Goal: Answer question/provide support: Share knowledge or assist other users

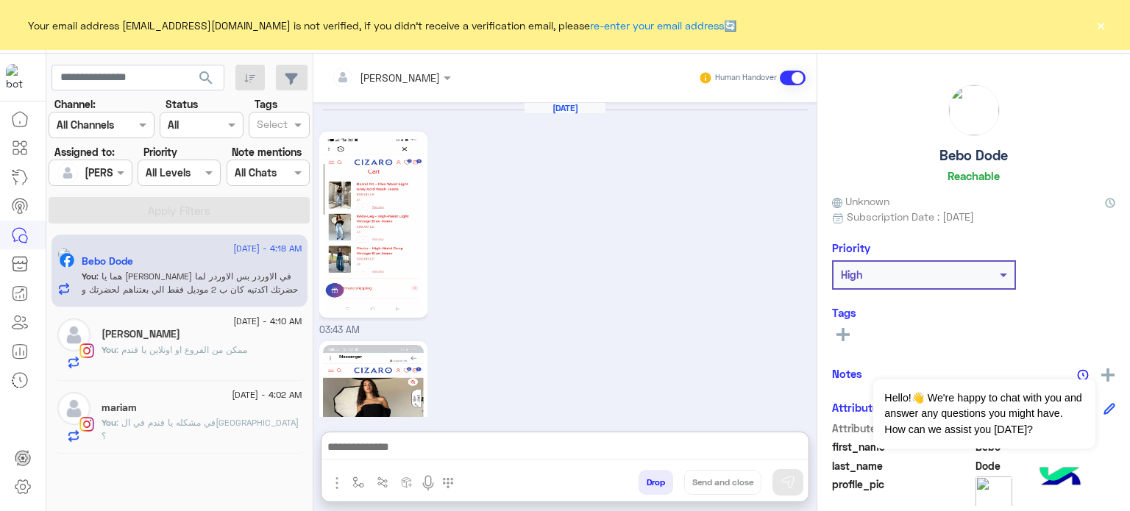
scroll to position [2028, 0]
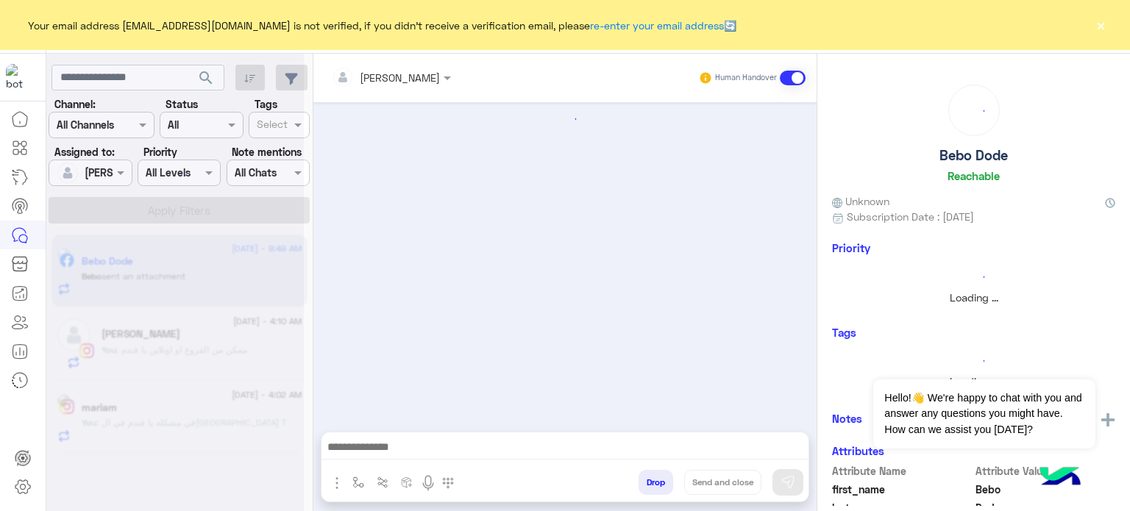
scroll to position [787, 0]
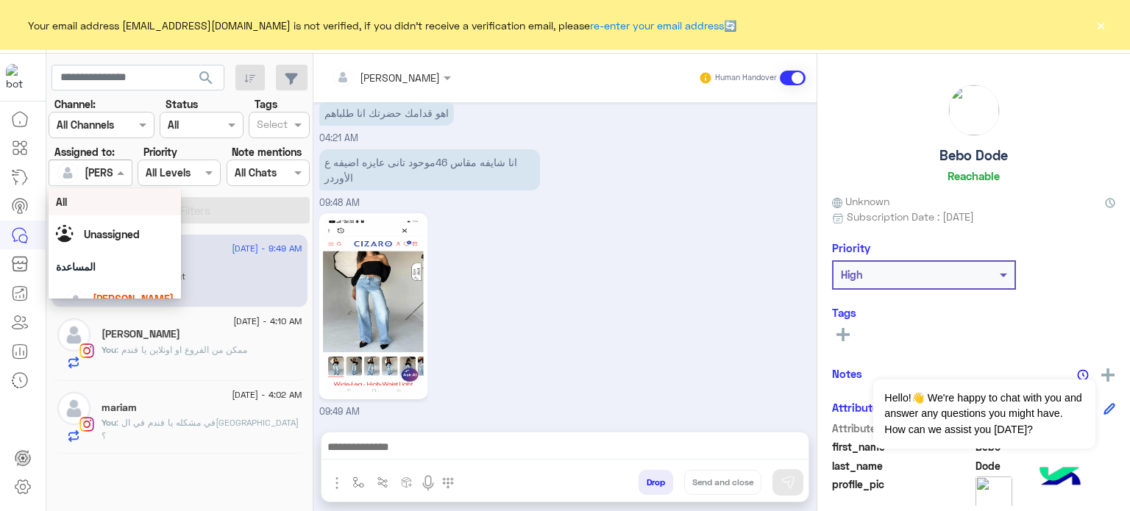
click at [112, 165] on div at bounding box center [90, 172] width 82 height 17
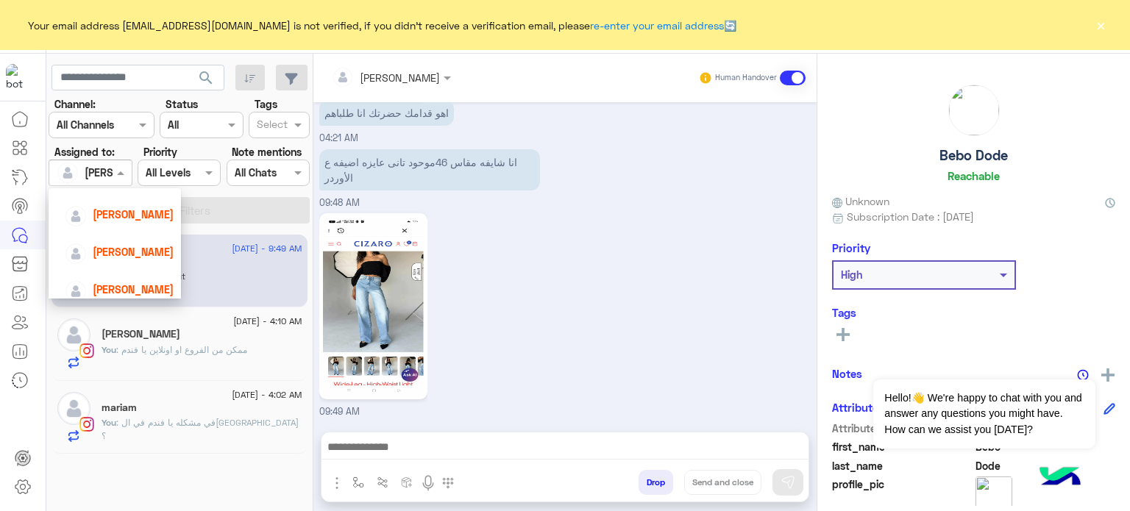
scroll to position [88, 0]
click at [143, 243] on span "Nada Khaled" at bounding box center [133, 249] width 81 height 13
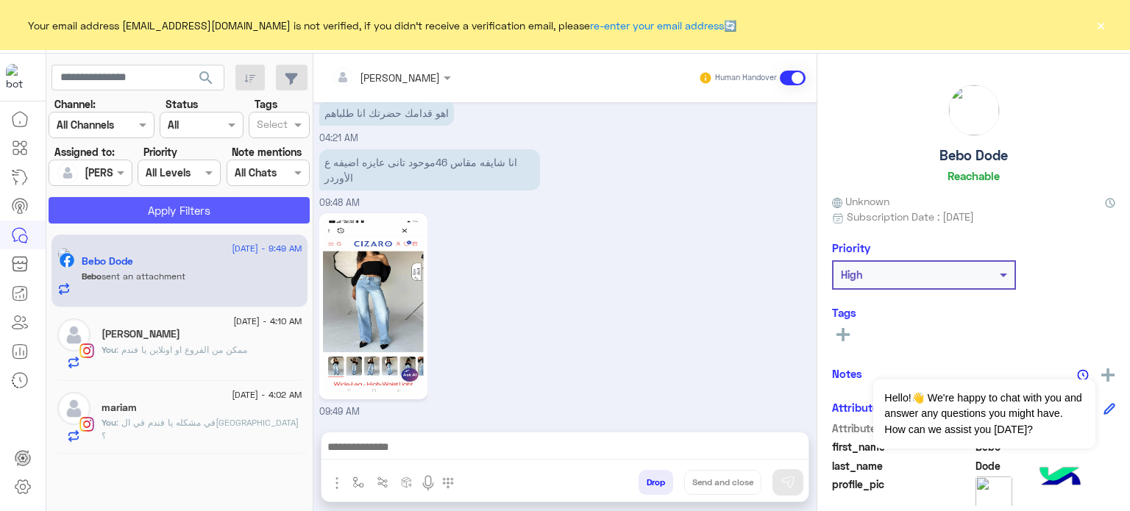
click at [204, 214] on button "Apply Filters" at bounding box center [179, 210] width 261 height 26
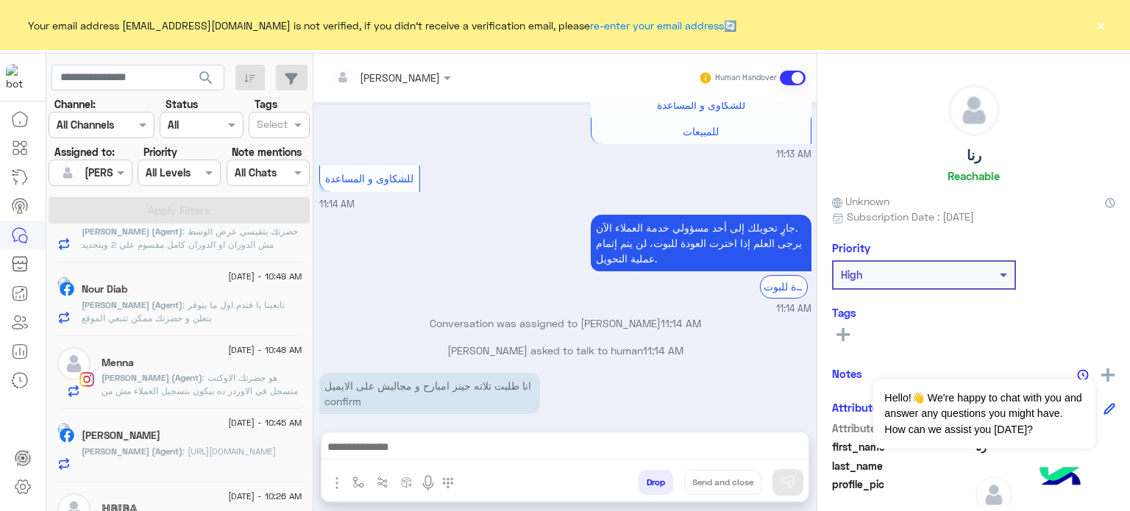
scroll to position [673, 0]
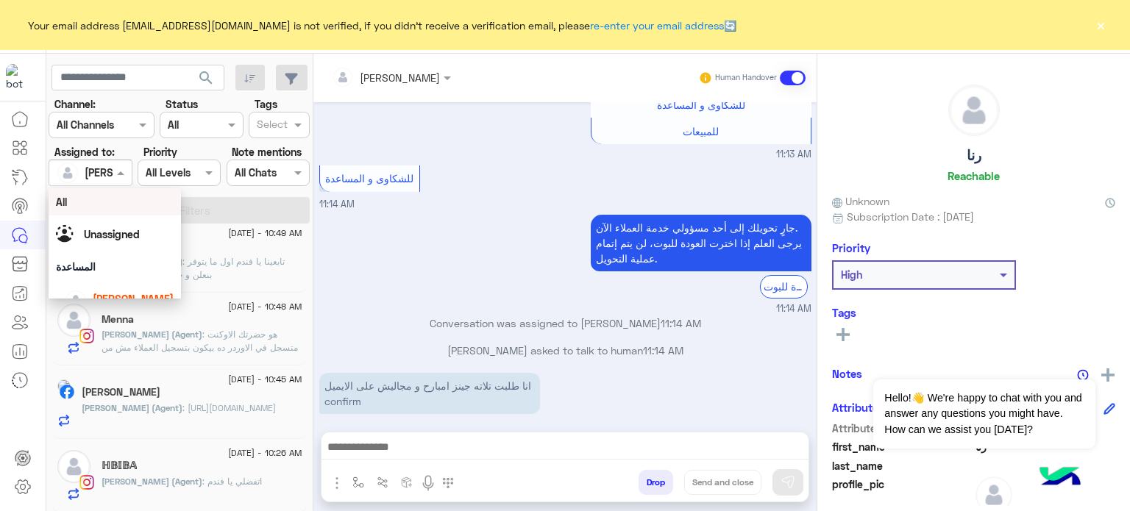
click at [89, 180] on div "Nada Khaled" at bounding box center [125, 172] width 81 height 15
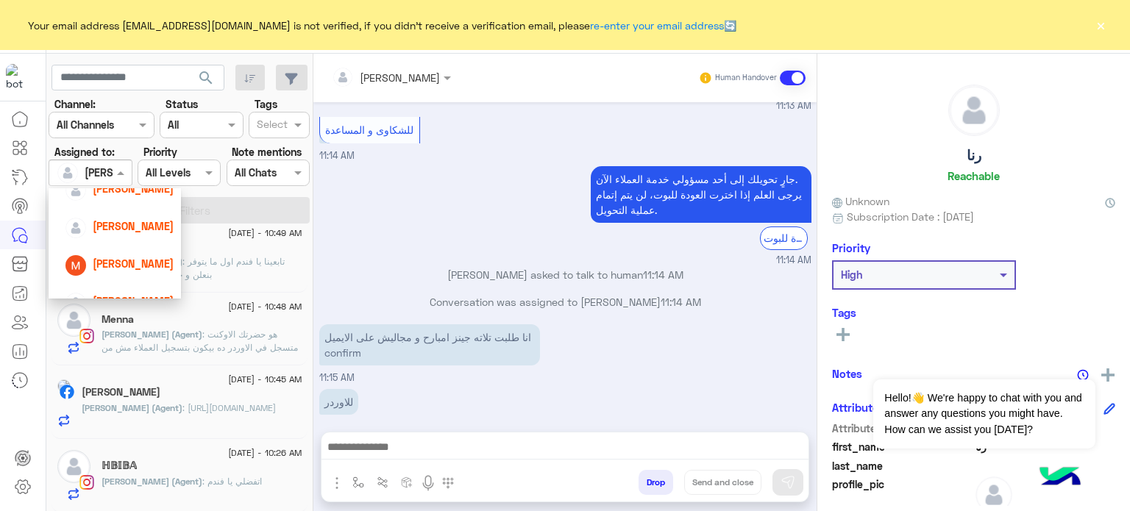
scroll to position [155, 0]
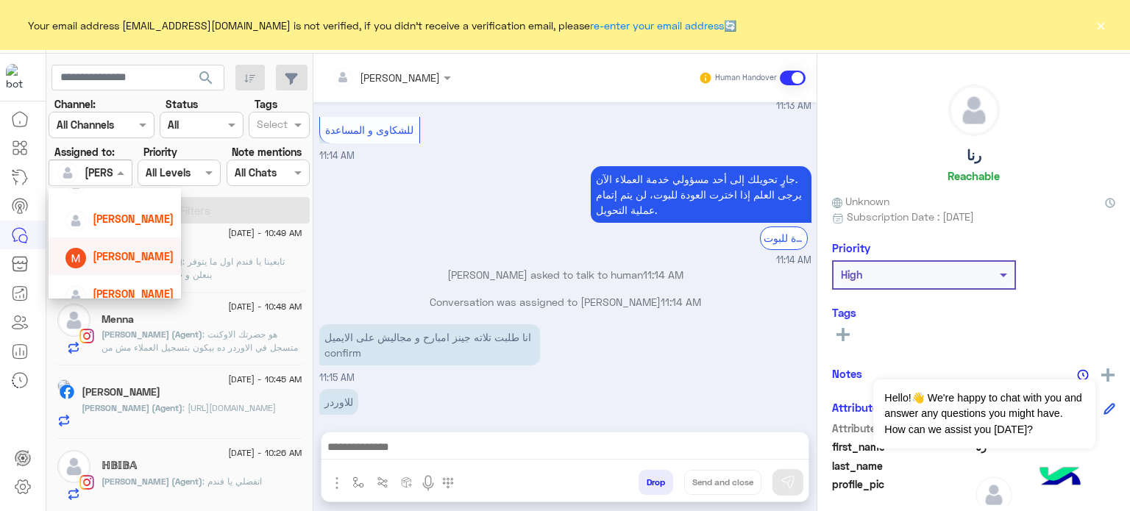
click at [121, 254] on span "Mariam Saber" at bounding box center [133, 256] width 81 height 13
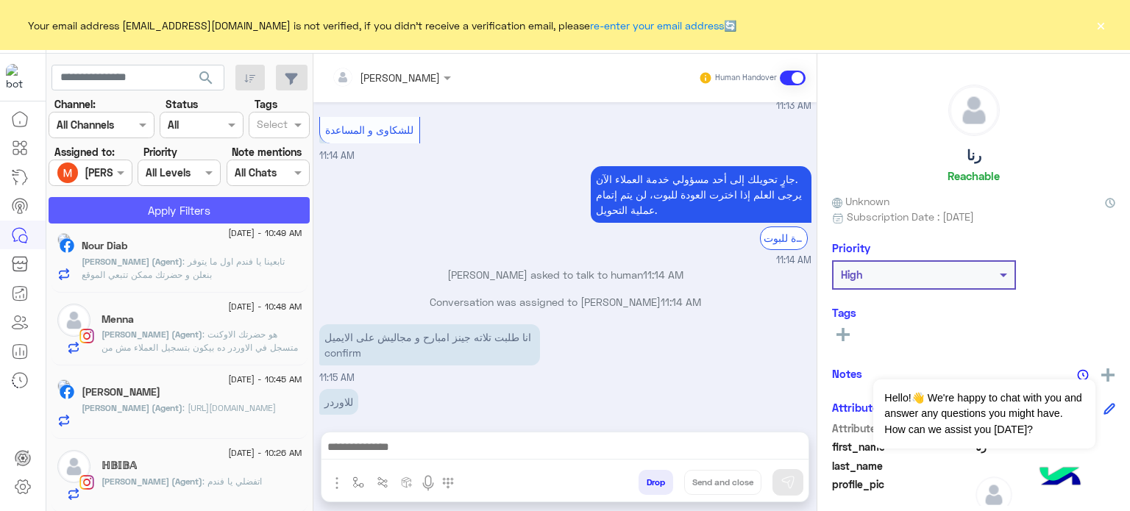
click at [268, 207] on button "Apply Filters" at bounding box center [179, 210] width 261 height 26
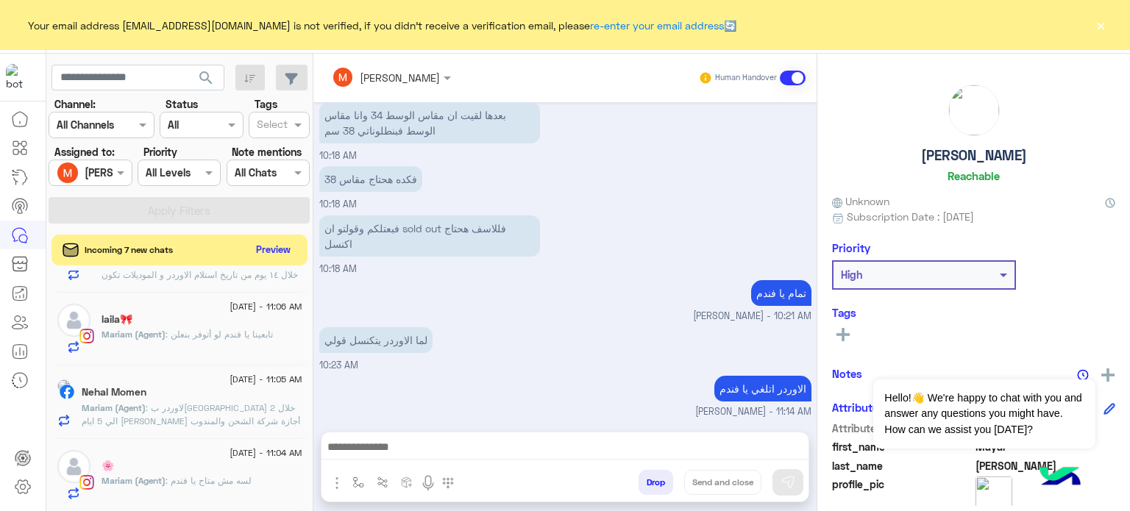
scroll to position [349, 0]
click at [256, 243] on button "Preview" at bounding box center [274, 250] width 46 height 20
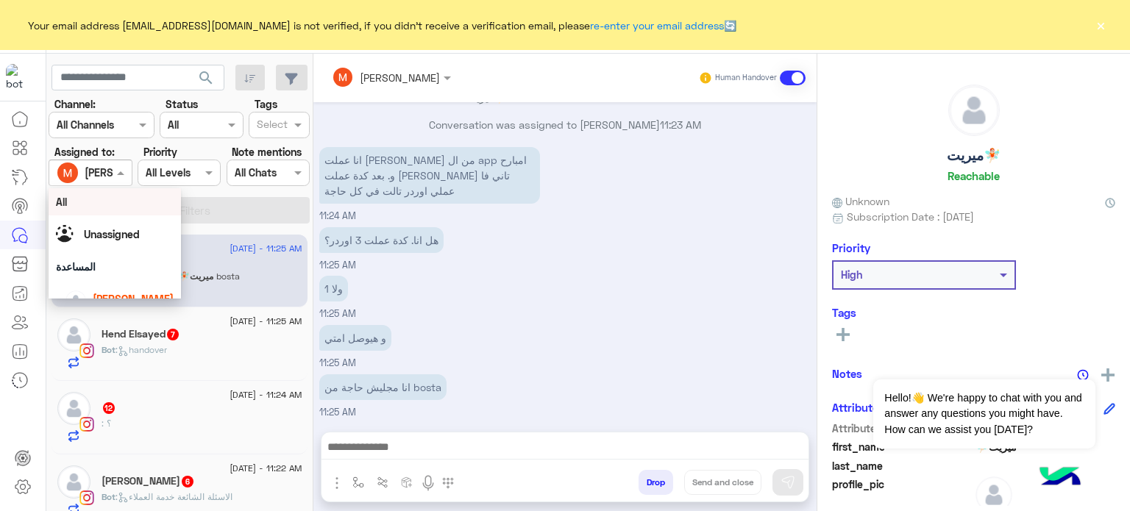
click at [100, 167] on div at bounding box center [90, 172] width 82 height 17
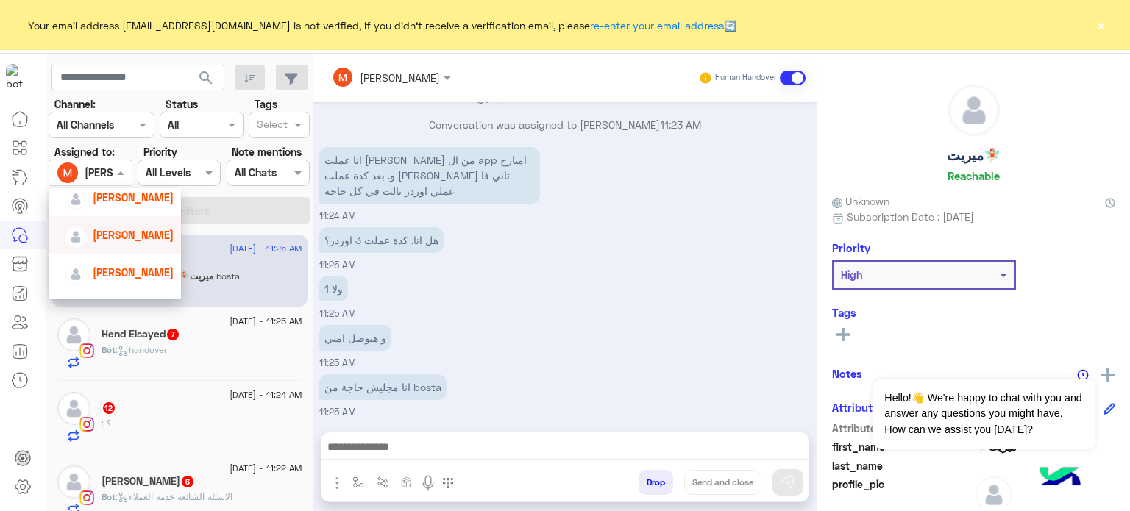
scroll to position [105, 0]
click at [138, 229] on span "Nada Khaled" at bounding box center [133, 231] width 81 height 13
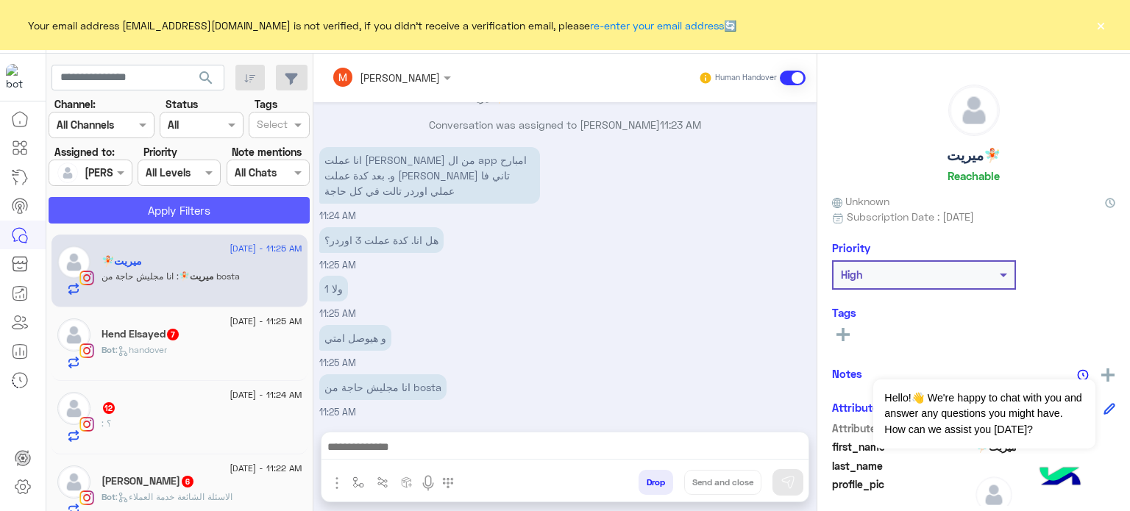
click at [180, 204] on button "Apply Filters" at bounding box center [179, 210] width 261 height 26
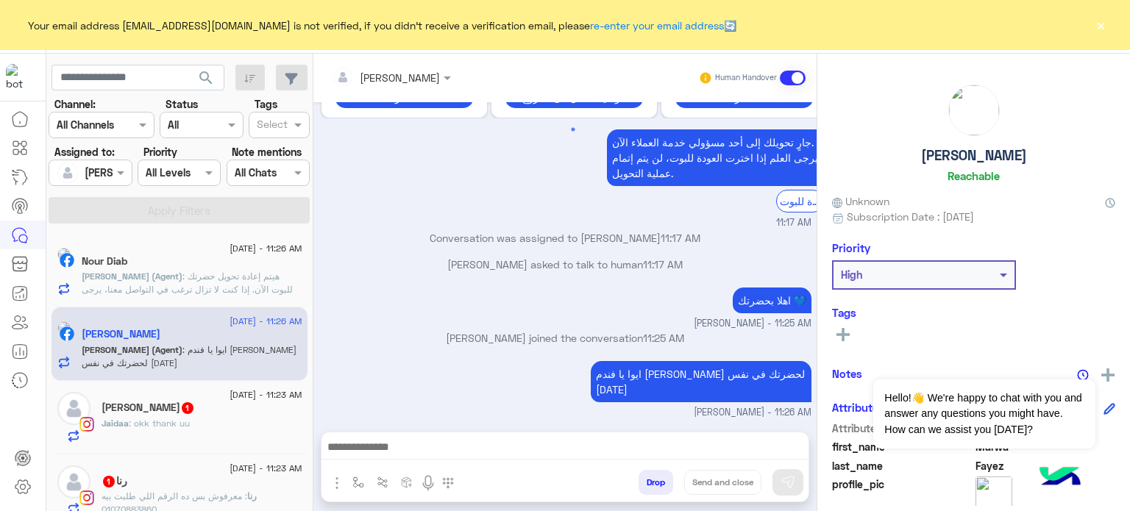
scroll to position [520, 0]
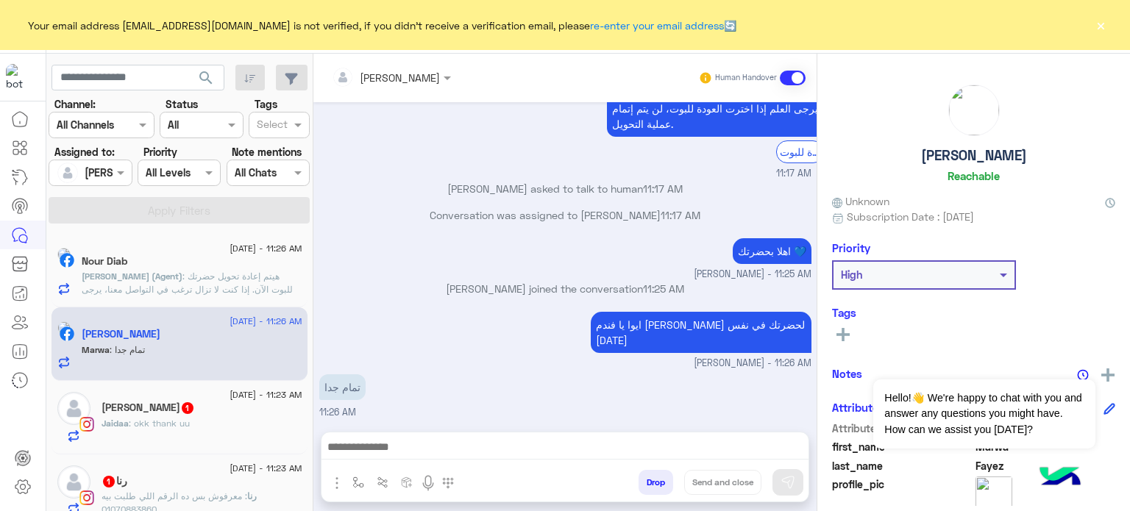
click at [450, 196] on p "Marwa Fayez asked to talk to human 11:17 AM" at bounding box center [565, 188] width 492 height 15
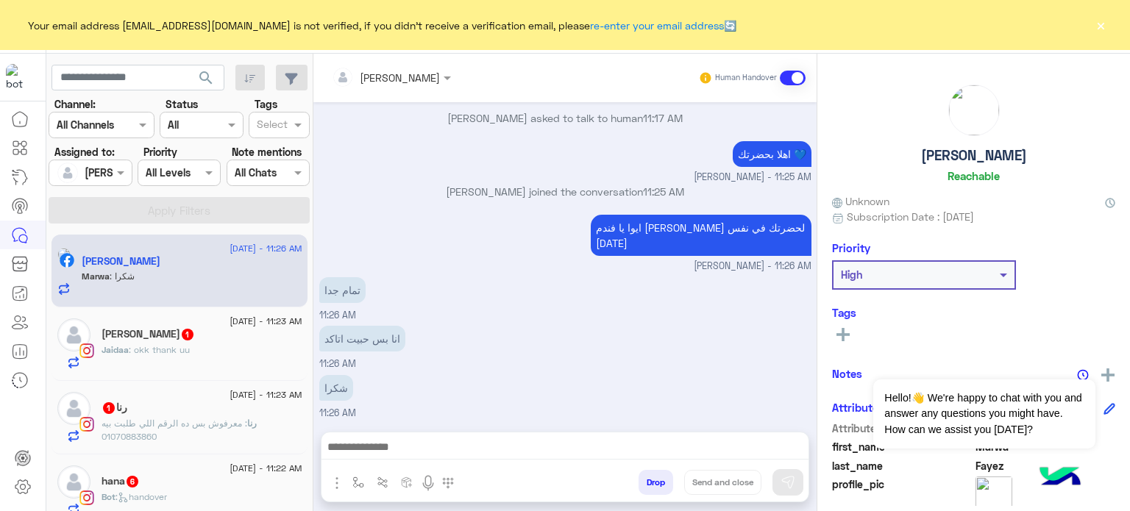
scroll to position [644, 0]
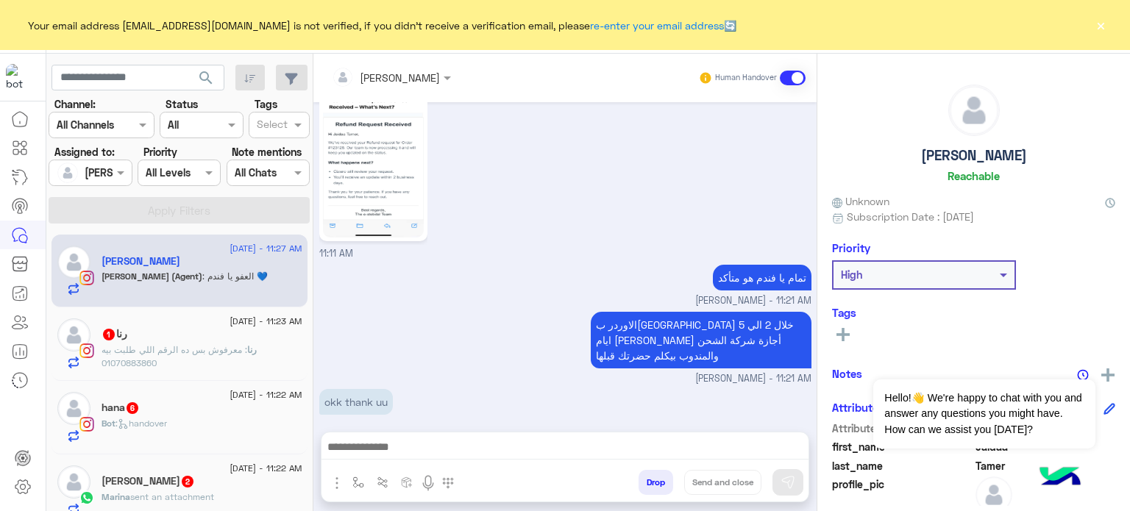
scroll to position [568, 0]
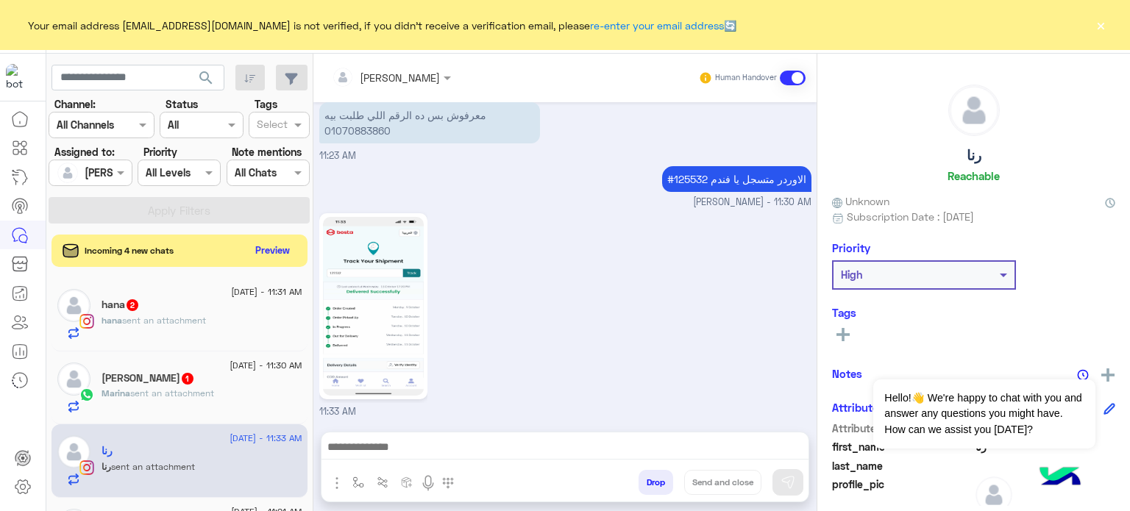
scroll to position [521, 0]
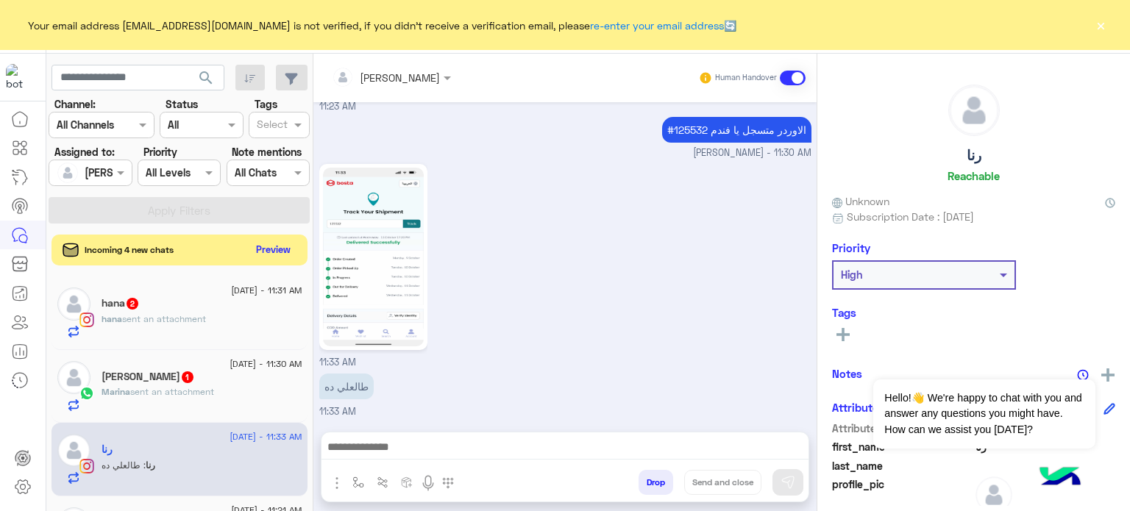
click at [287, 249] on button "Preview" at bounding box center [274, 250] width 46 height 20
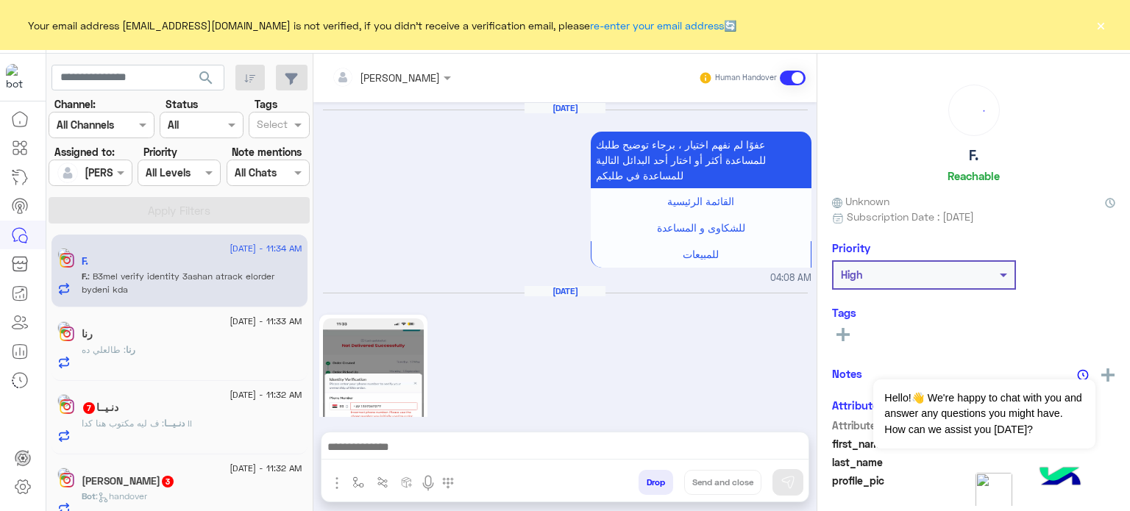
scroll to position [975, 0]
